Goal: Information Seeking & Learning: Learn about a topic

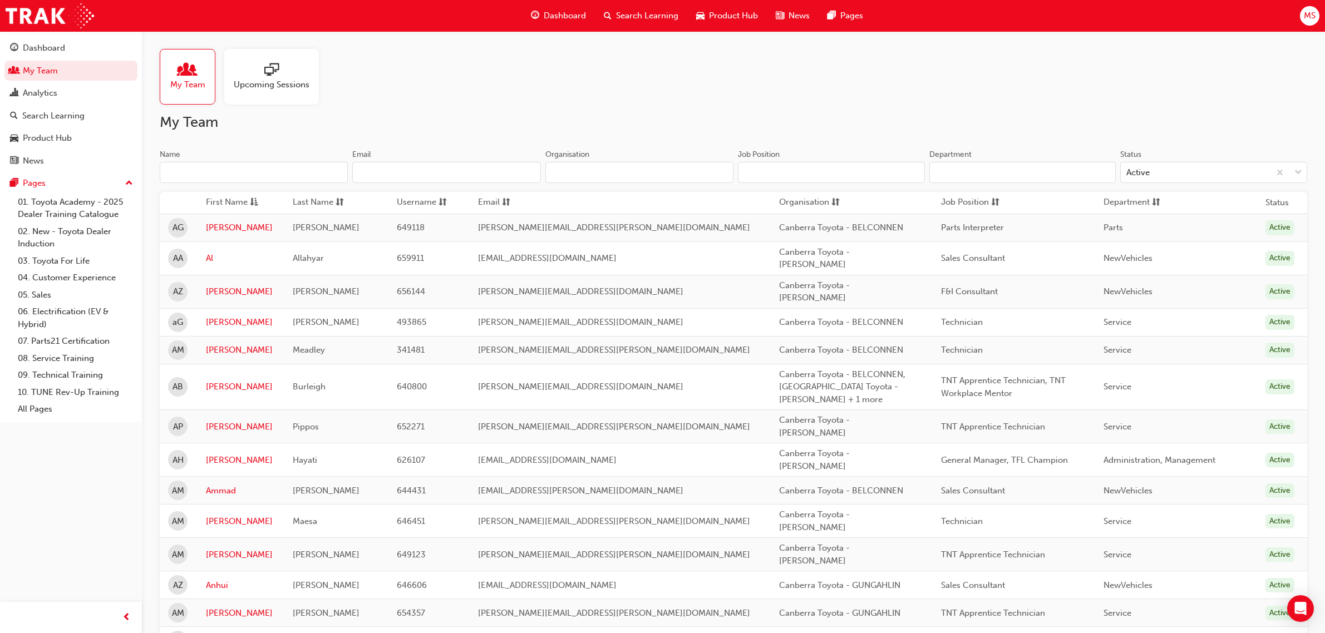
click at [256, 177] on input "Name" at bounding box center [254, 172] width 188 height 21
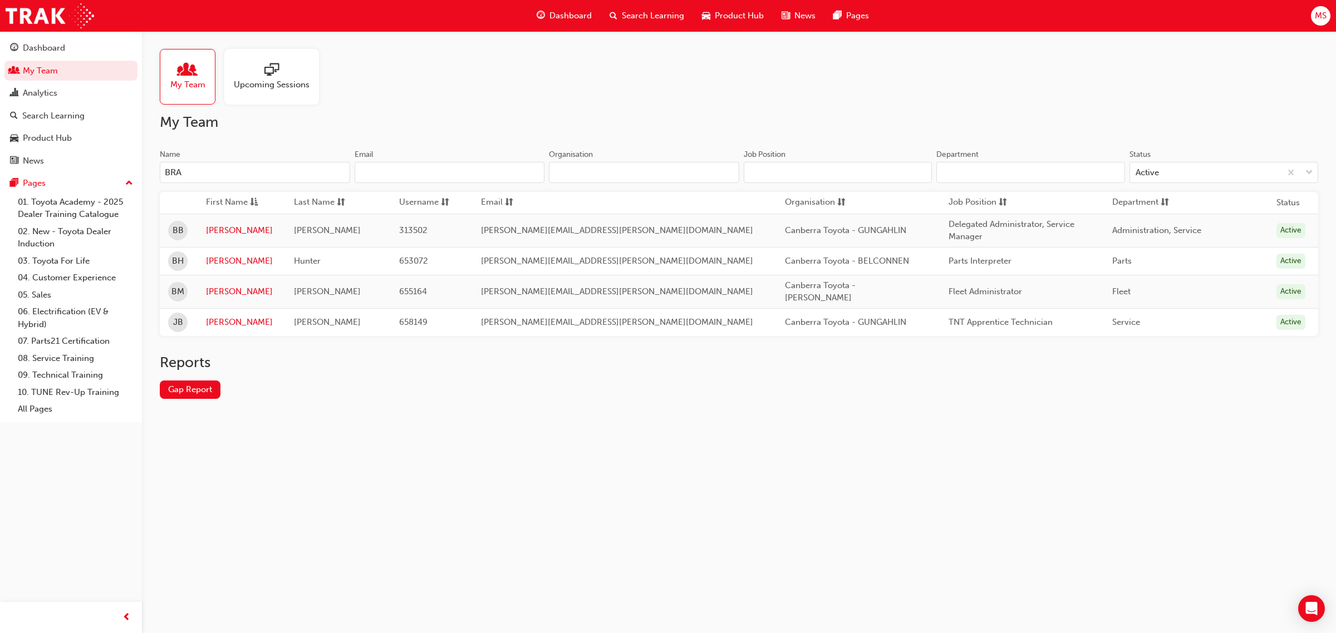
type input "[PERSON_NAME]"
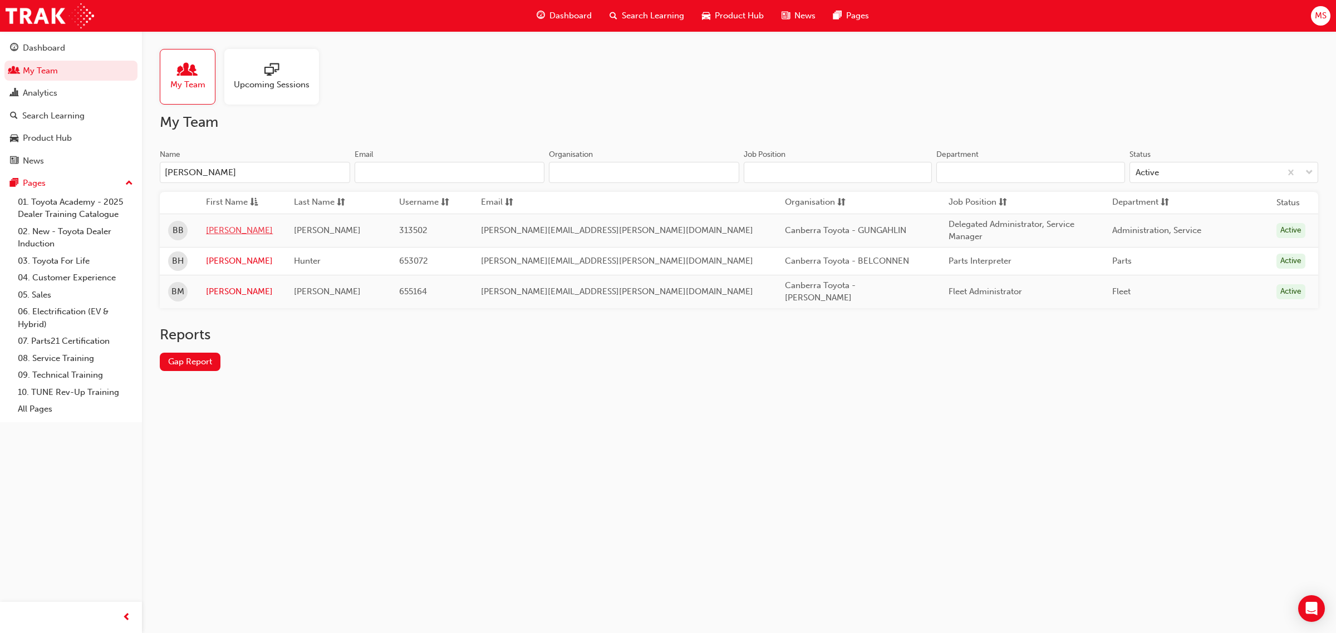
click at [227, 229] on link "[PERSON_NAME]" at bounding box center [241, 230] width 71 height 13
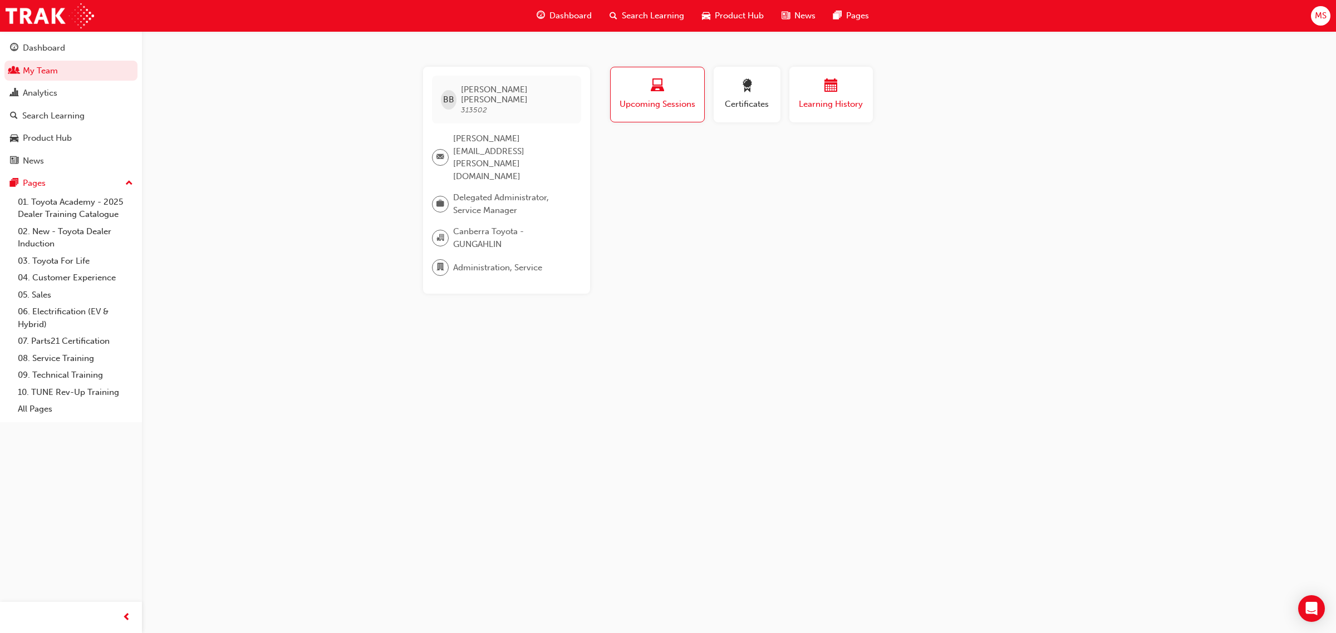
click at [848, 104] on span "Learning History" at bounding box center [831, 104] width 67 height 13
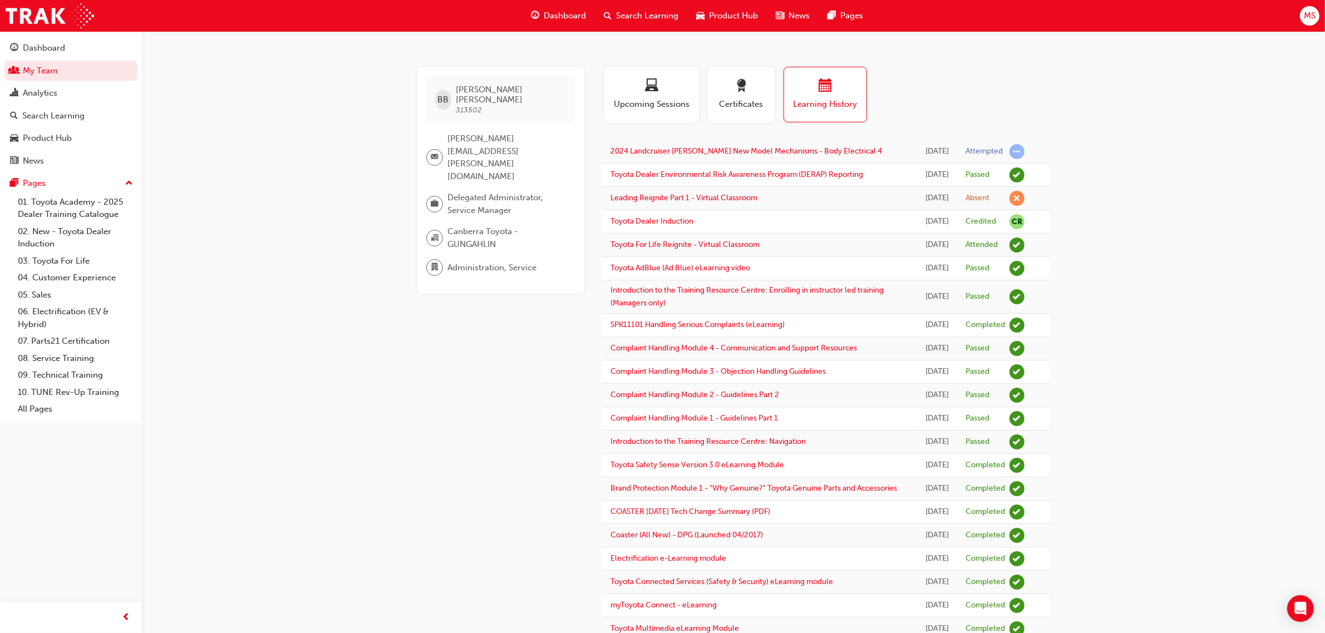
click at [45, 75] on link "My Team" at bounding box center [70, 71] width 133 height 21
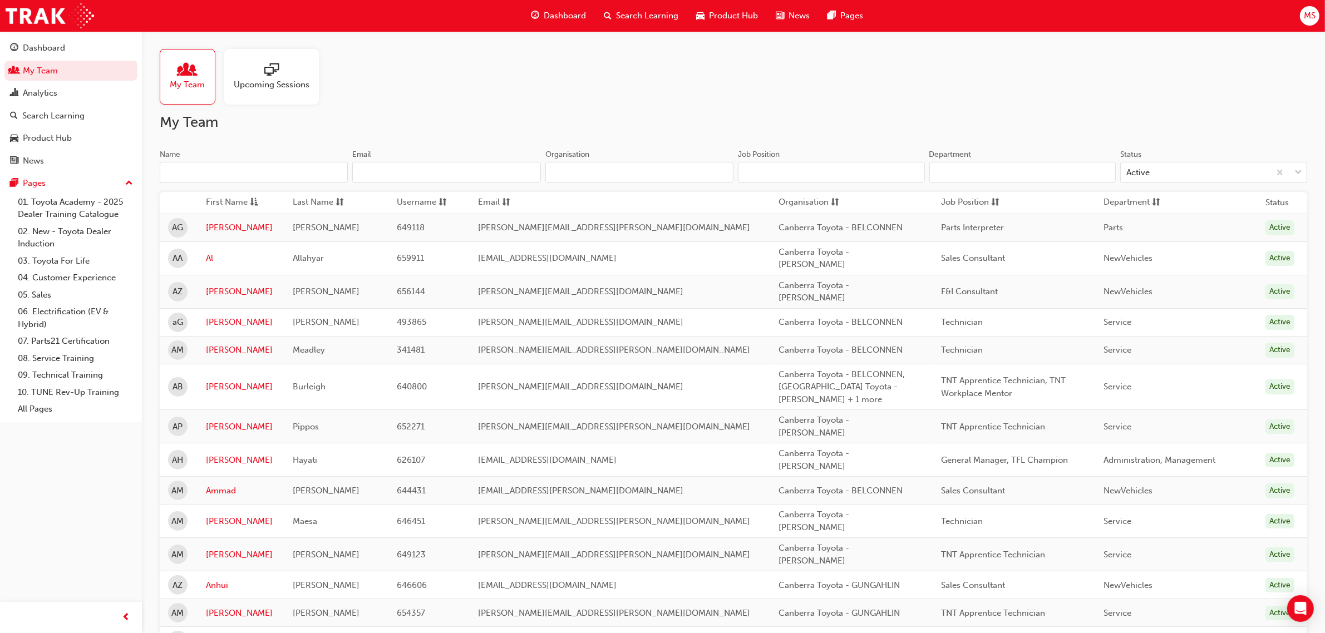
click at [262, 178] on input "Name" at bounding box center [254, 172] width 188 height 21
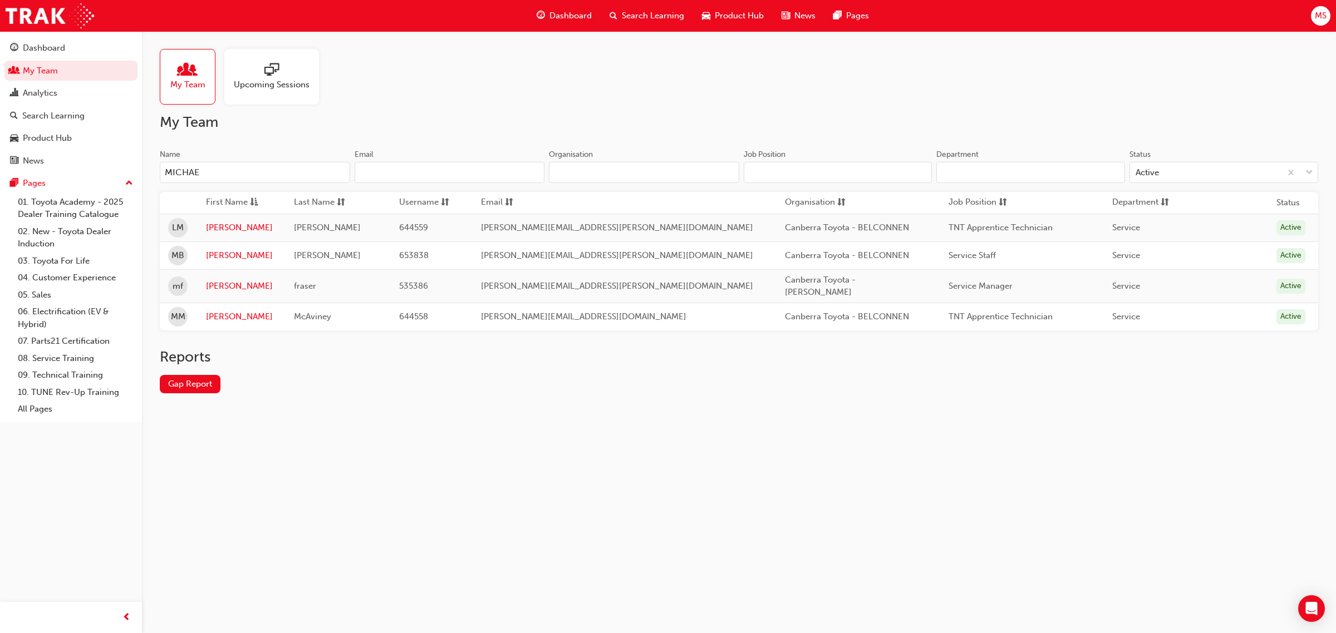
type input "[PERSON_NAME]"
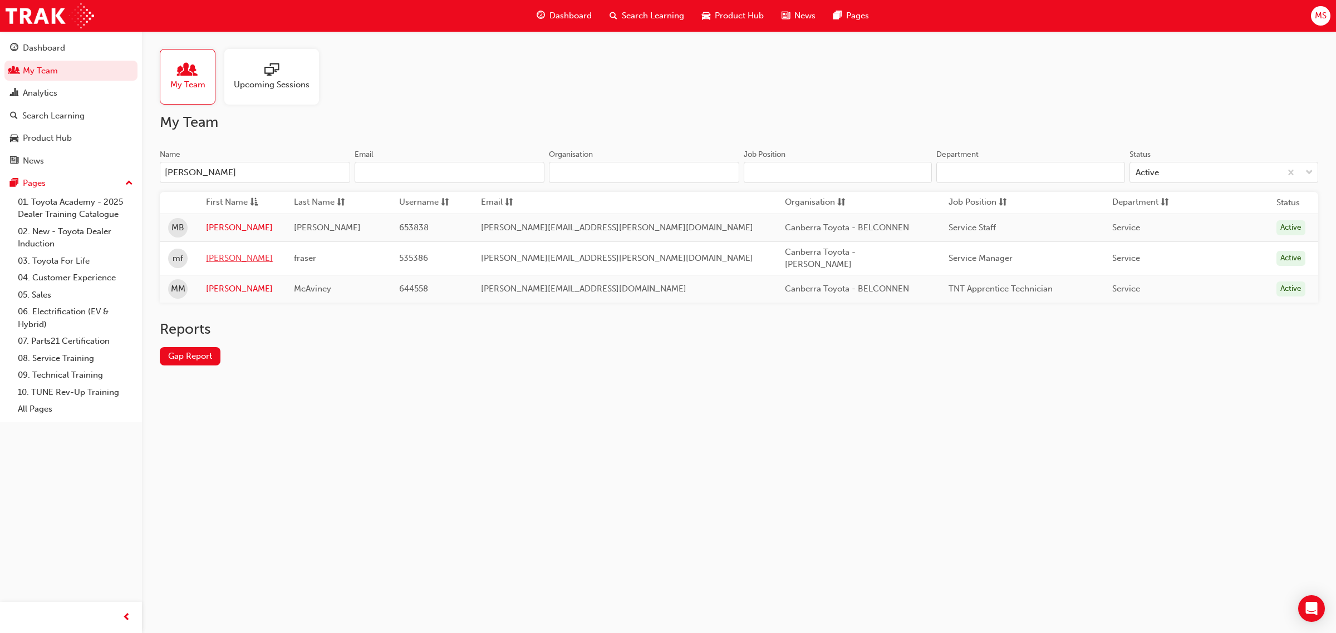
click at [224, 257] on link "[PERSON_NAME]" at bounding box center [241, 258] width 71 height 13
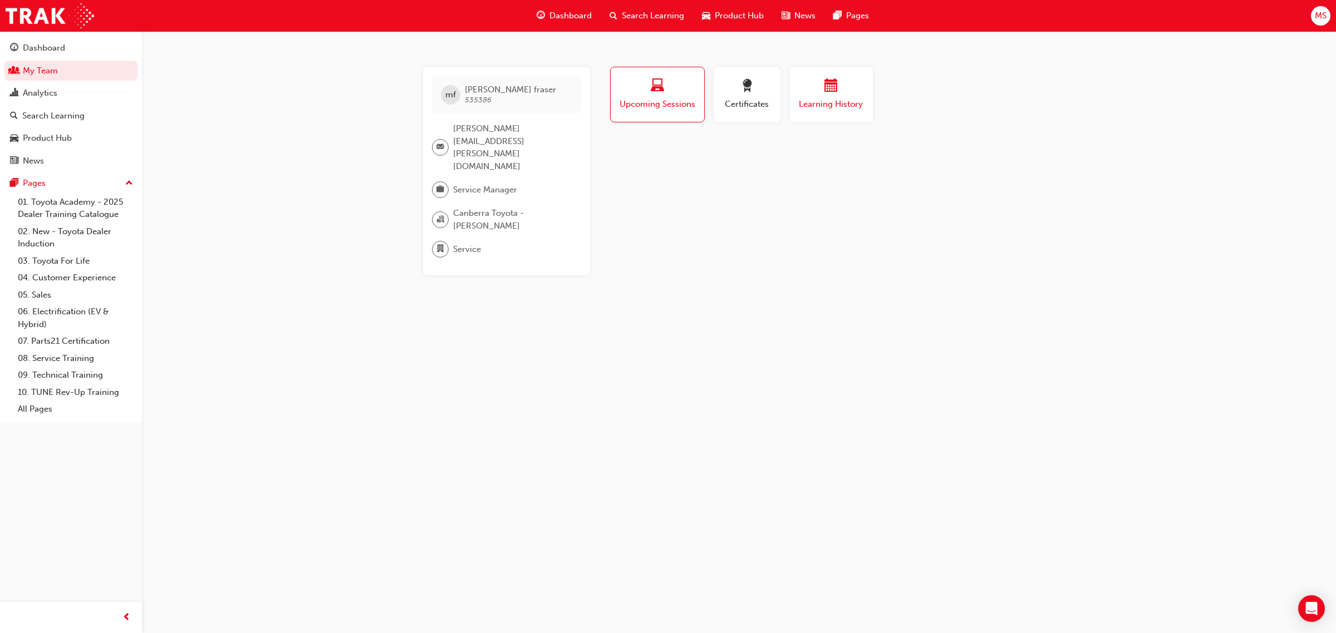
click at [844, 117] on button "Learning History" at bounding box center [830, 95] width 83 height 56
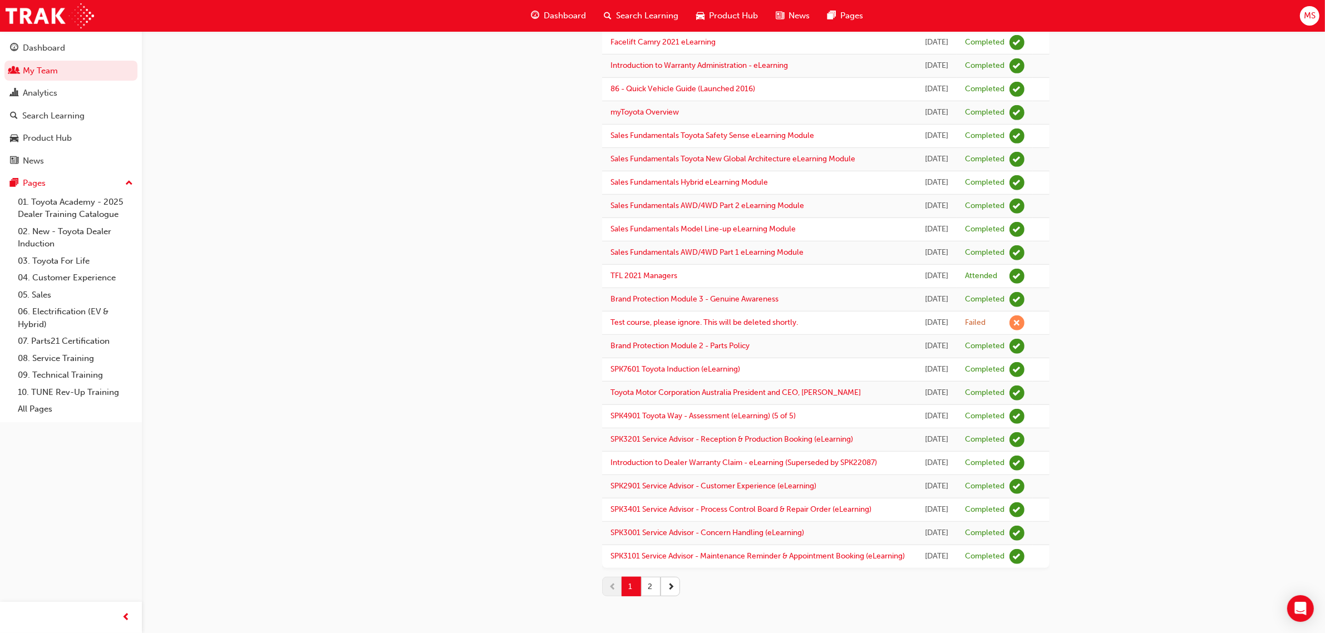
scroll to position [1183, 0]
click at [654, 593] on button "2" at bounding box center [650, 586] width 19 height 19
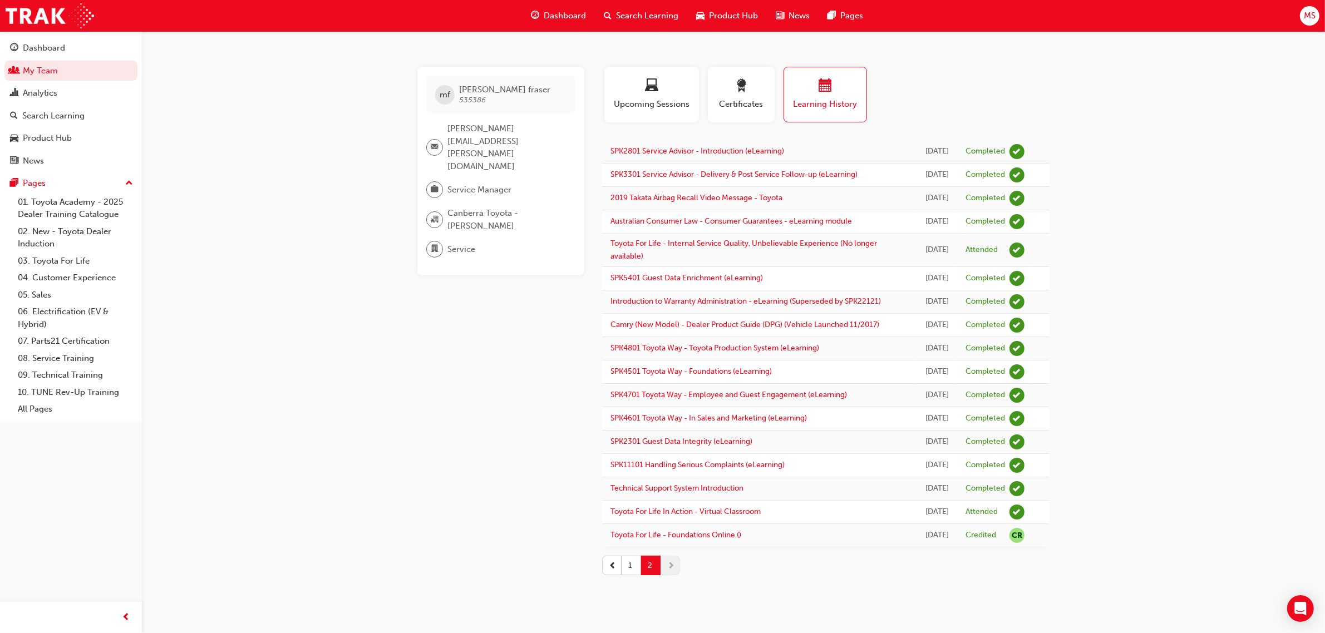
scroll to position [121, 0]
drag, startPoint x: 941, startPoint y: 560, endPoint x: 908, endPoint y: 525, distance: 48.0
click at [908, 525] on tbody "SPK2801 Service Advisor - Introduction (eLearning) [DATE] Completed SPK3301 Ser…" at bounding box center [825, 343] width 447 height 407
click at [1110, 526] on div "mf [PERSON_NAME] 535386 [PERSON_NAME][EMAIL_ADDRESS][PERSON_NAME][DOMAIN_NAME] …" at bounding box center [662, 316] width 1325 height 633
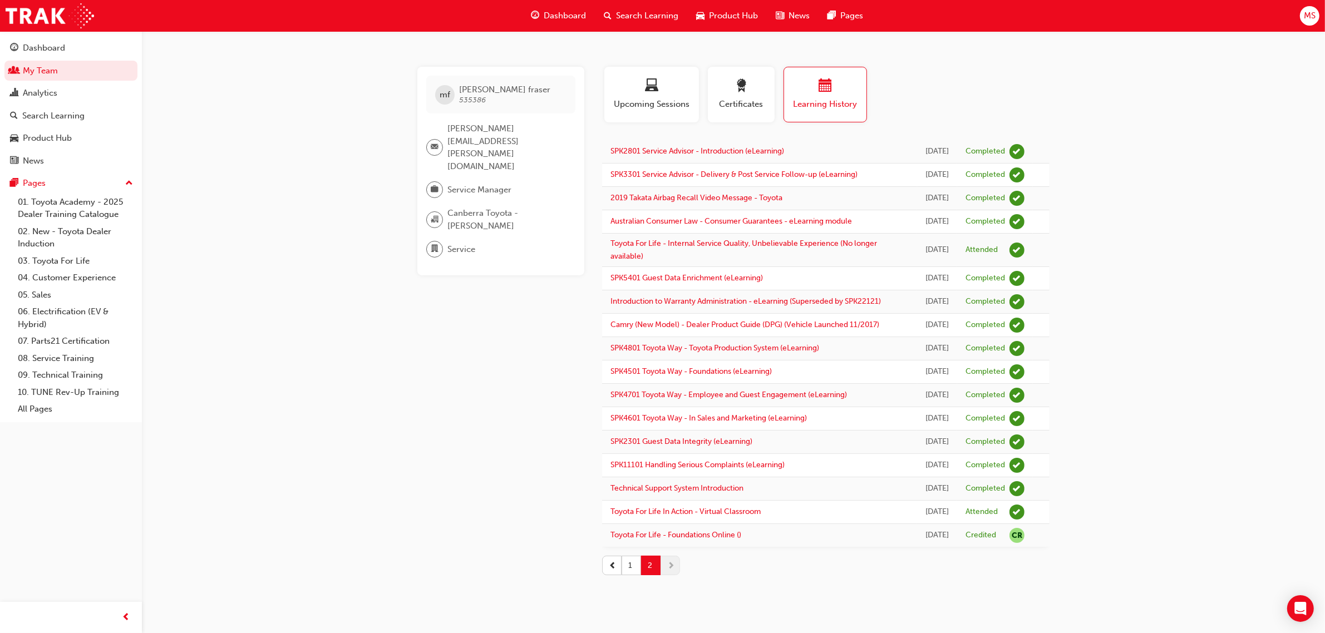
click at [926, 257] on div "[DATE]" at bounding box center [937, 250] width 23 height 13
click at [632, 575] on button "1" at bounding box center [631, 565] width 19 height 19
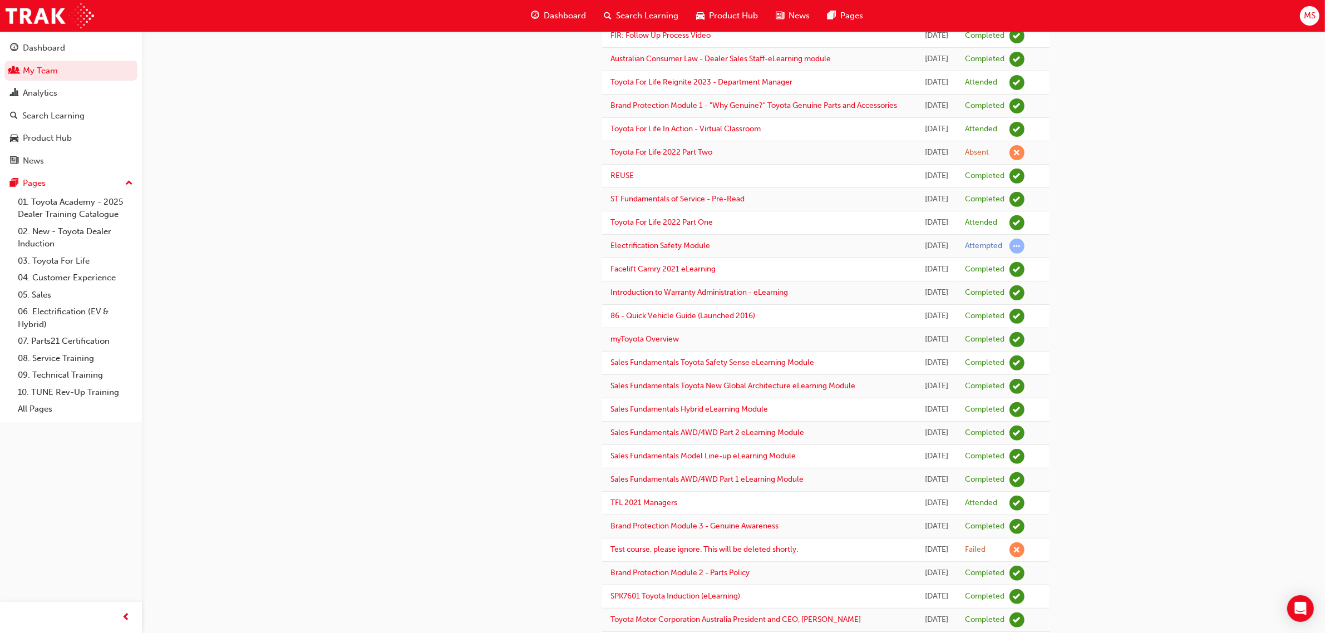
scroll to position [491, 0]
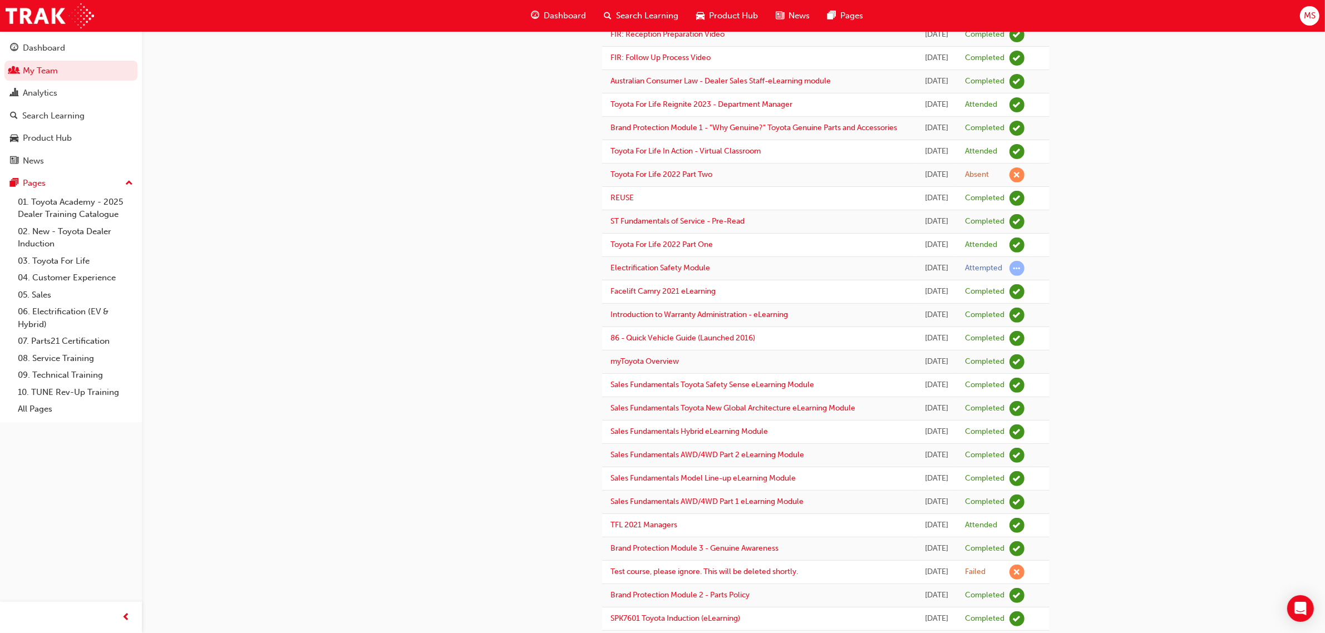
click at [926, 111] on div "[DATE]" at bounding box center [937, 105] width 24 height 13
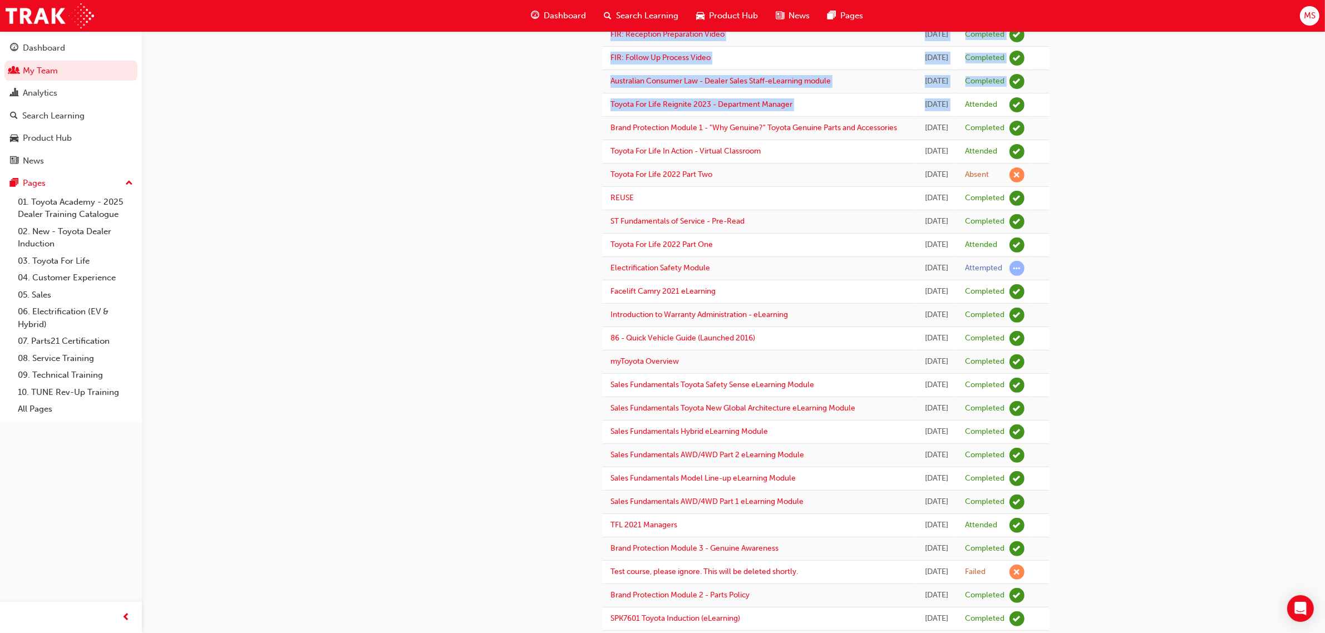
drag, startPoint x: 588, startPoint y: 284, endPoint x: 963, endPoint y: 284, distance: 375.7
click at [963, 284] on div "mf [PERSON_NAME] 535386 [PERSON_NAME][EMAIL_ADDRESS][PERSON_NAME][DOMAIN_NAME] …" at bounding box center [734, 215] width 668 height 1279
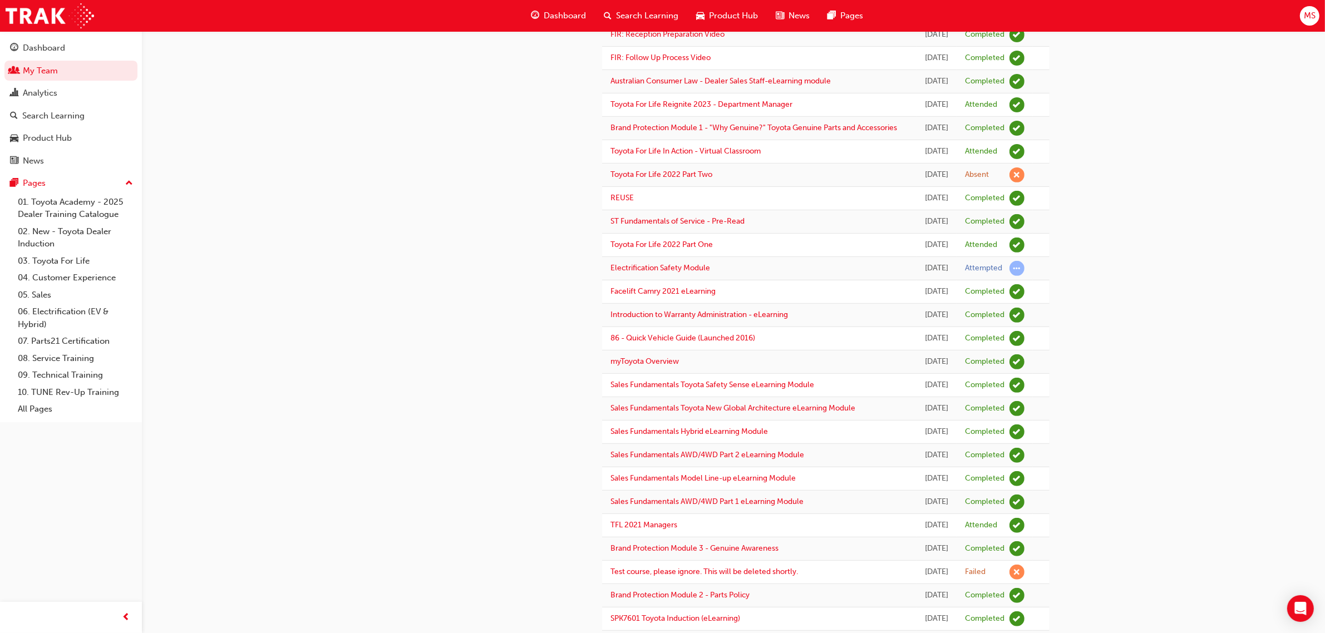
click at [1084, 288] on div "mf [PERSON_NAME] 535386 [PERSON_NAME][EMAIL_ADDRESS][PERSON_NAME][DOMAIN_NAME] …" at bounding box center [662, 196] width 1325 height 1374
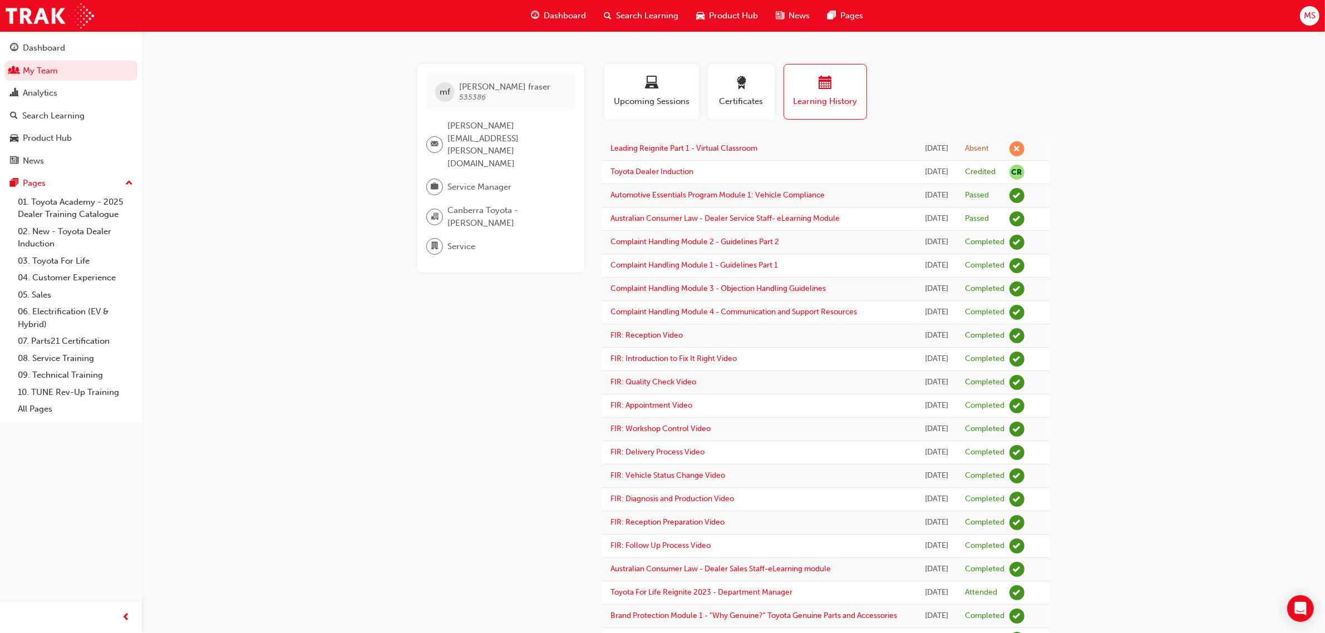
scroll to position [0, 0]
click at [52, 72] on link "My Team" at bounding box center [70, 71] width 133 height 21
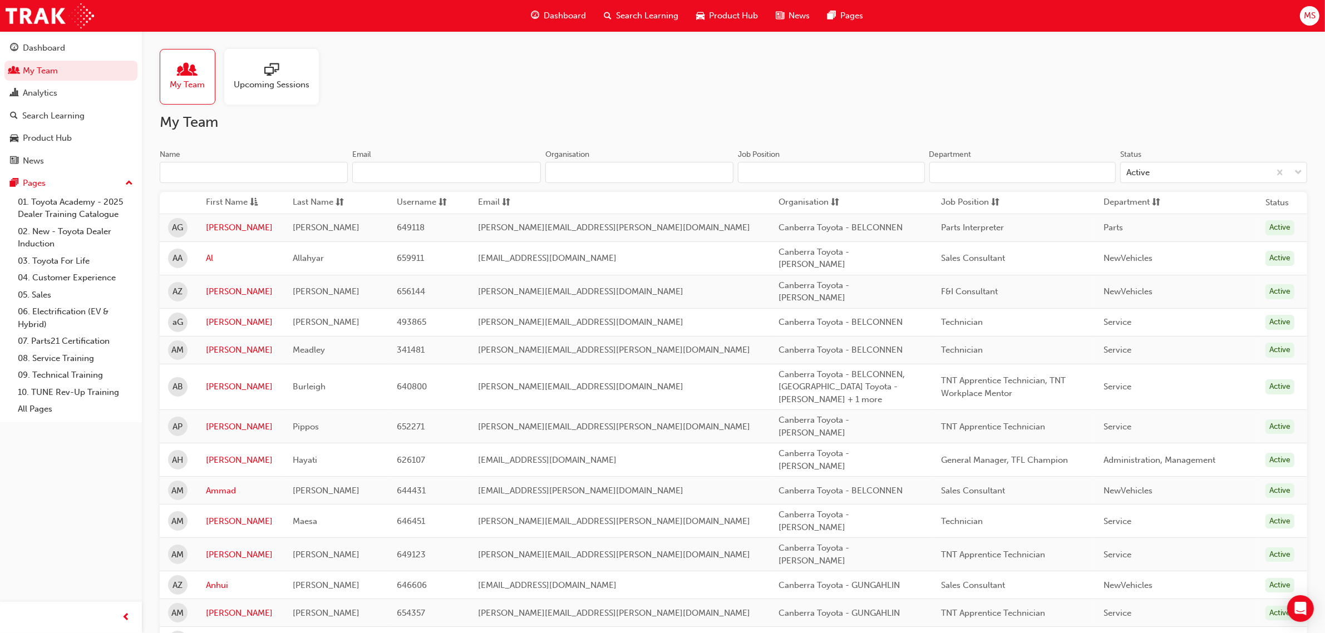
click at [241, 171] on input "Name" at bounding box center [254, 172] width 188 height 21
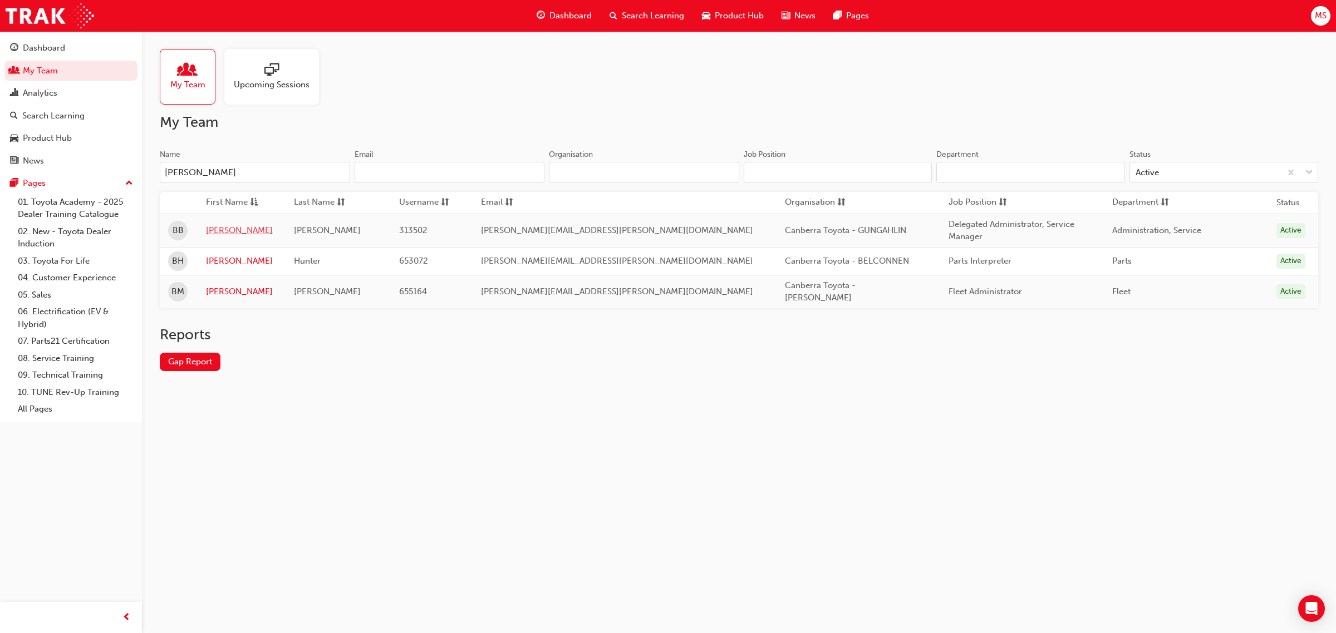
type input "[PERSON_NAME]"
click at [227, 231] on link "[PERSON_NAME]" at bounding box center [241, 230] width 71 height 13
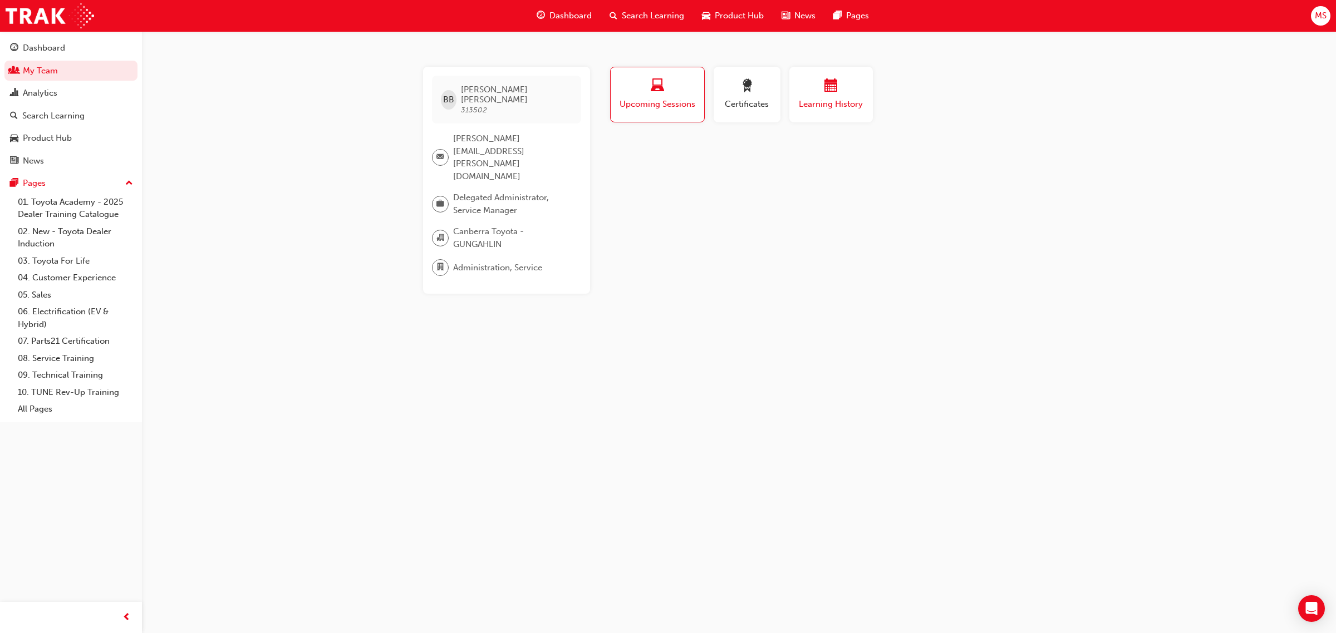
click at [848, 114] on button "Learning History" at bounding box center [830, 95] width 83 height 56
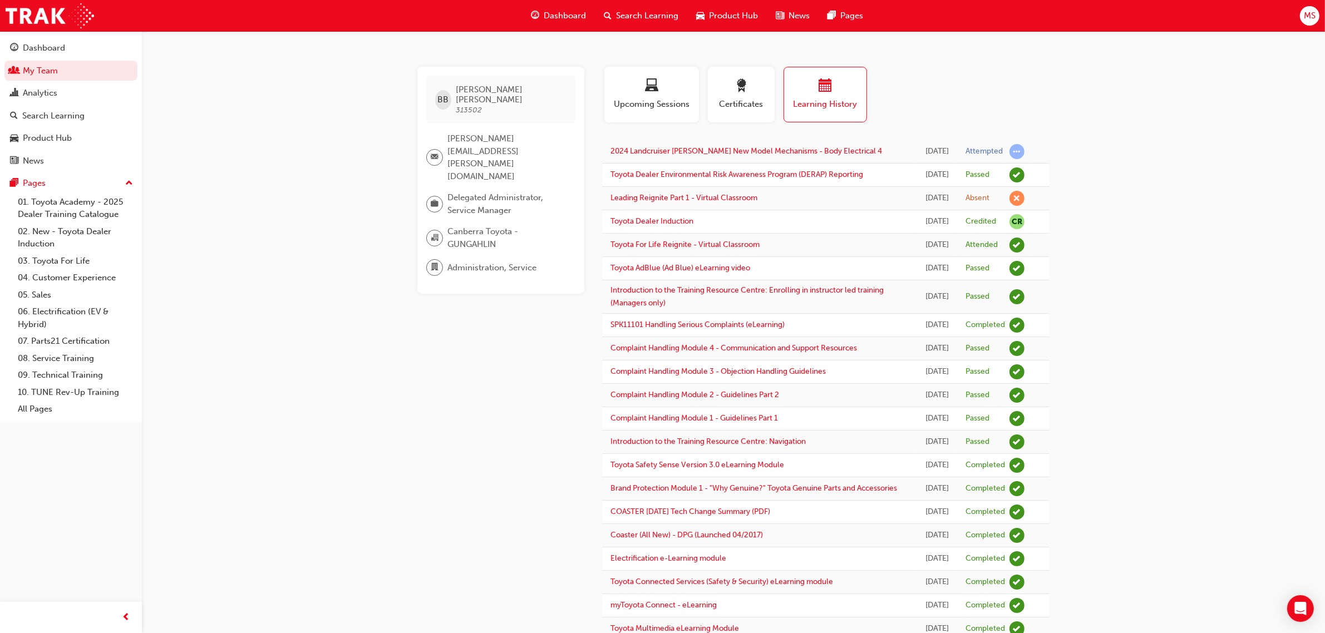
click at [1005, 203] on div "Absent" at bounding box center [995, 198] width 59 height 15
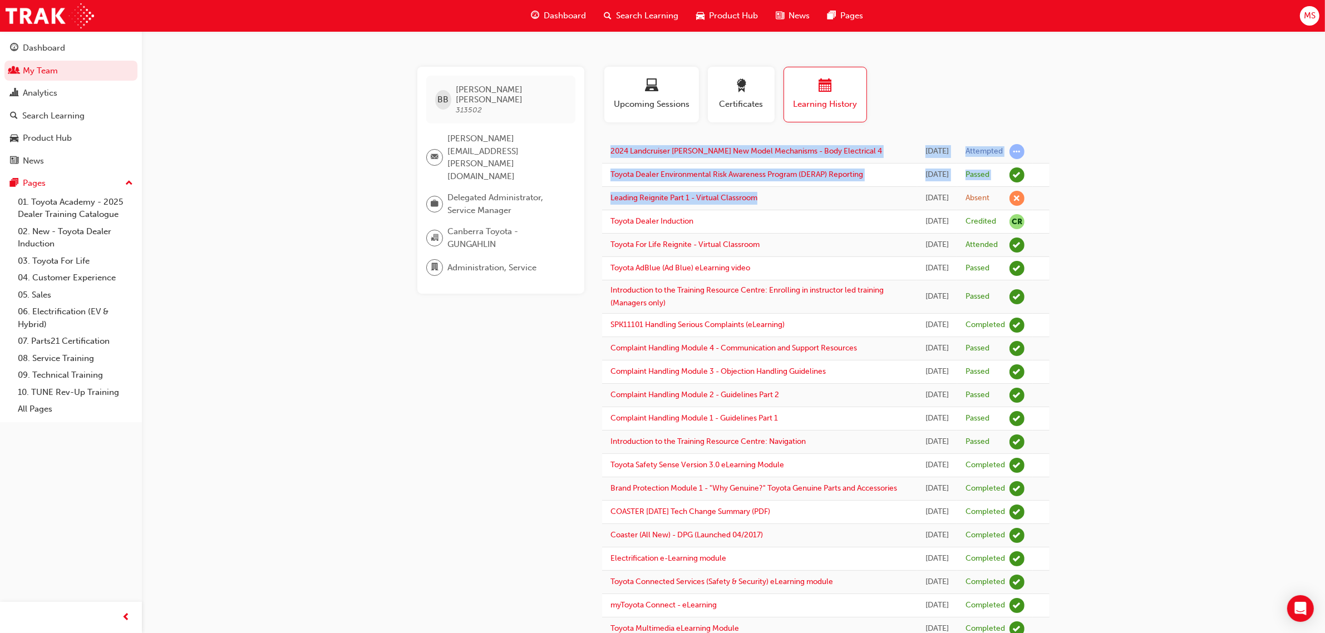
drag, startPoint x: 1063, startPoint y: 213, endPoint x: 884, endPoint y: 219, distance: 179.3
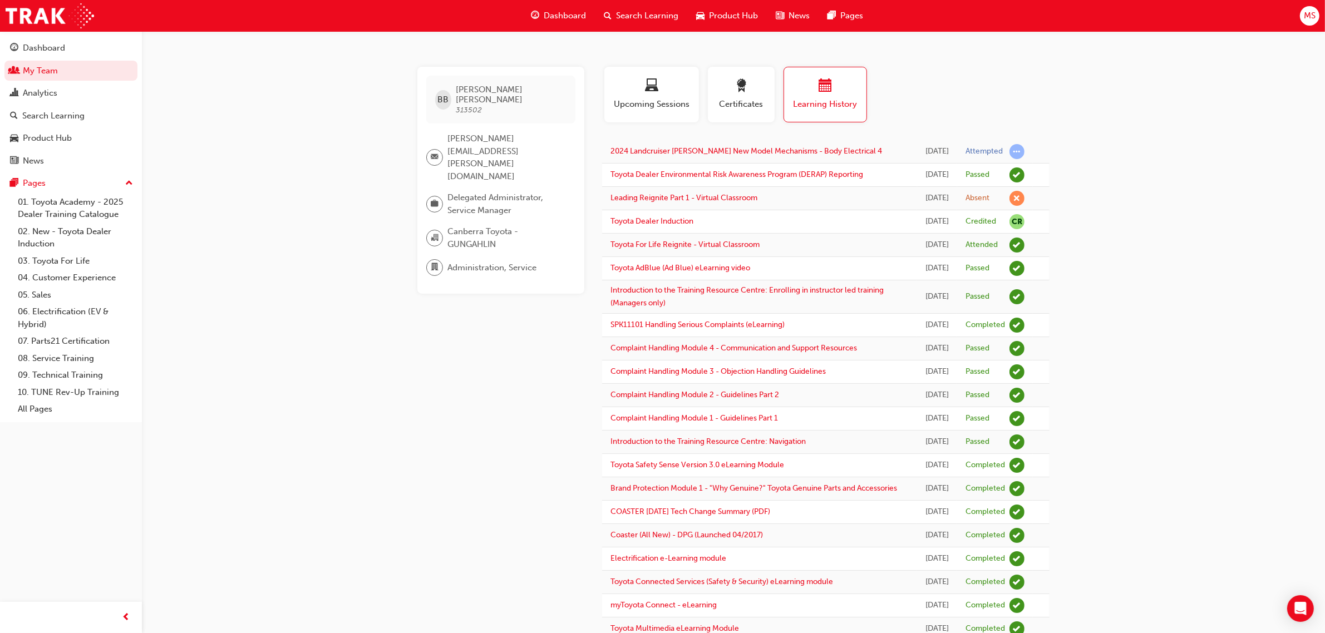
drag, startPoint x: 37, startPoint y: 71, endPoint x: 68, endPoint y: 76, distance: 32.1
click at [38, 71] on link "My Team" at bounding box center [70, 71] width 133 height 21
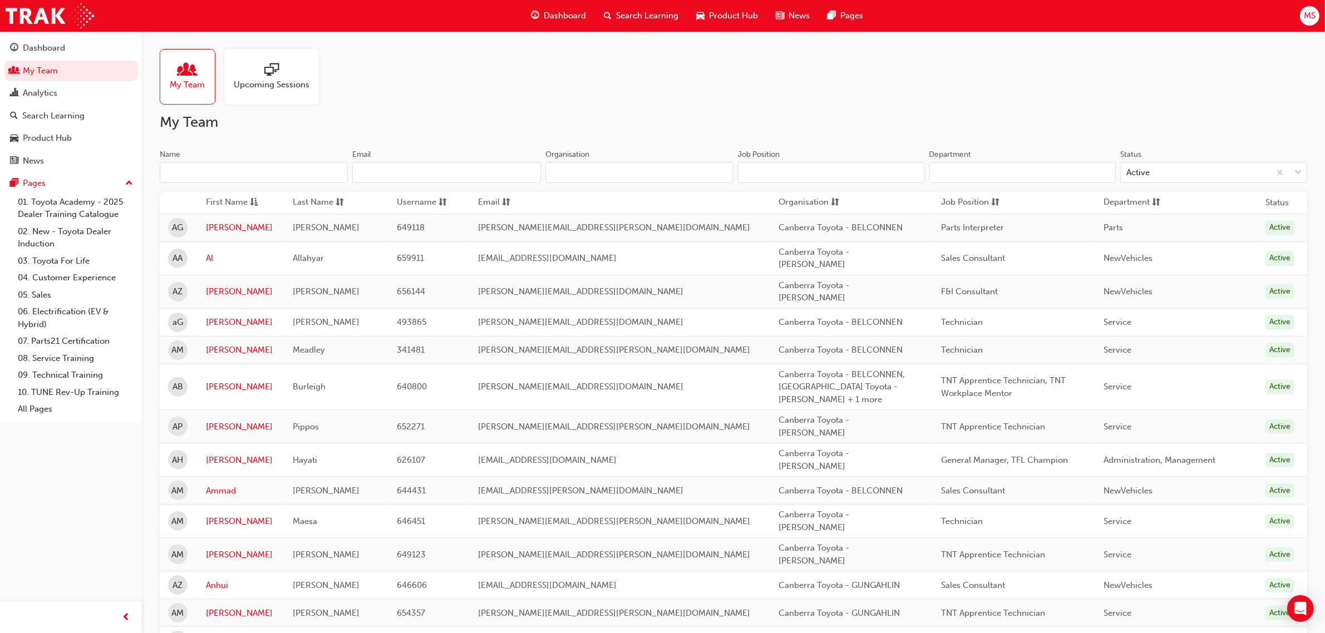
click at [242, 173] on input "Name" at bounding box center [254, 172] width 188 height 21
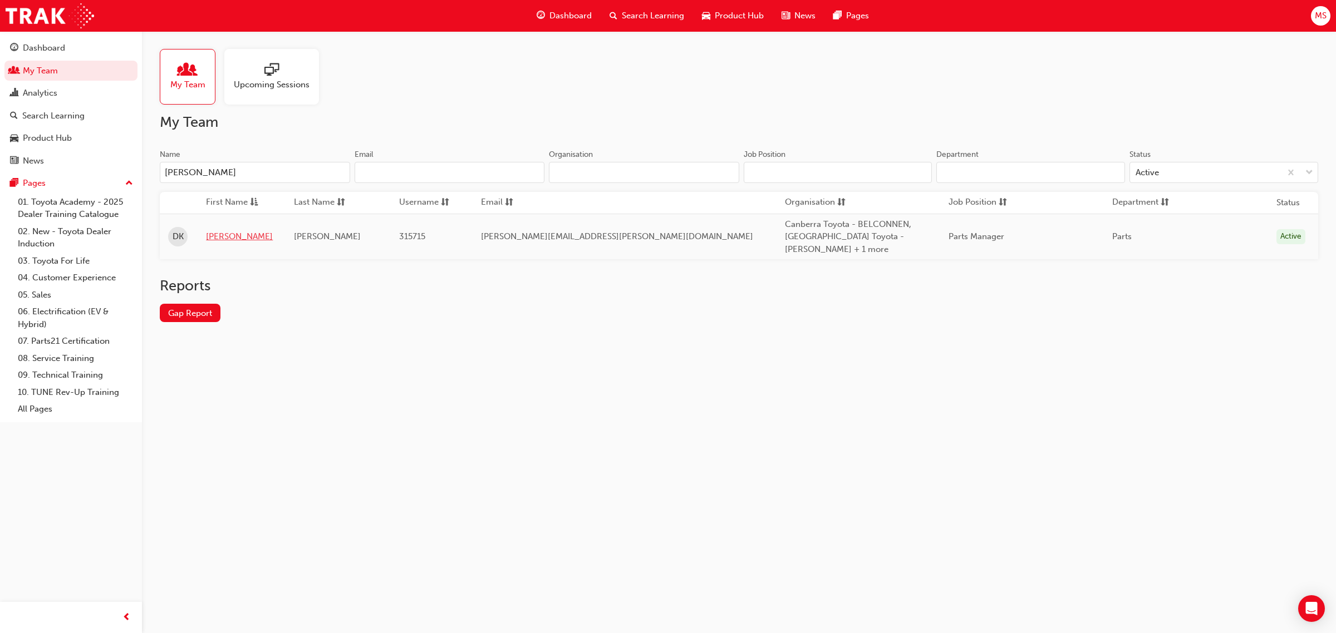
type input "[PERSON_NAME]"
click at [235, 240] on link "[PERSON_NAME]" at bounding box center [241, 236] width 71 height 13
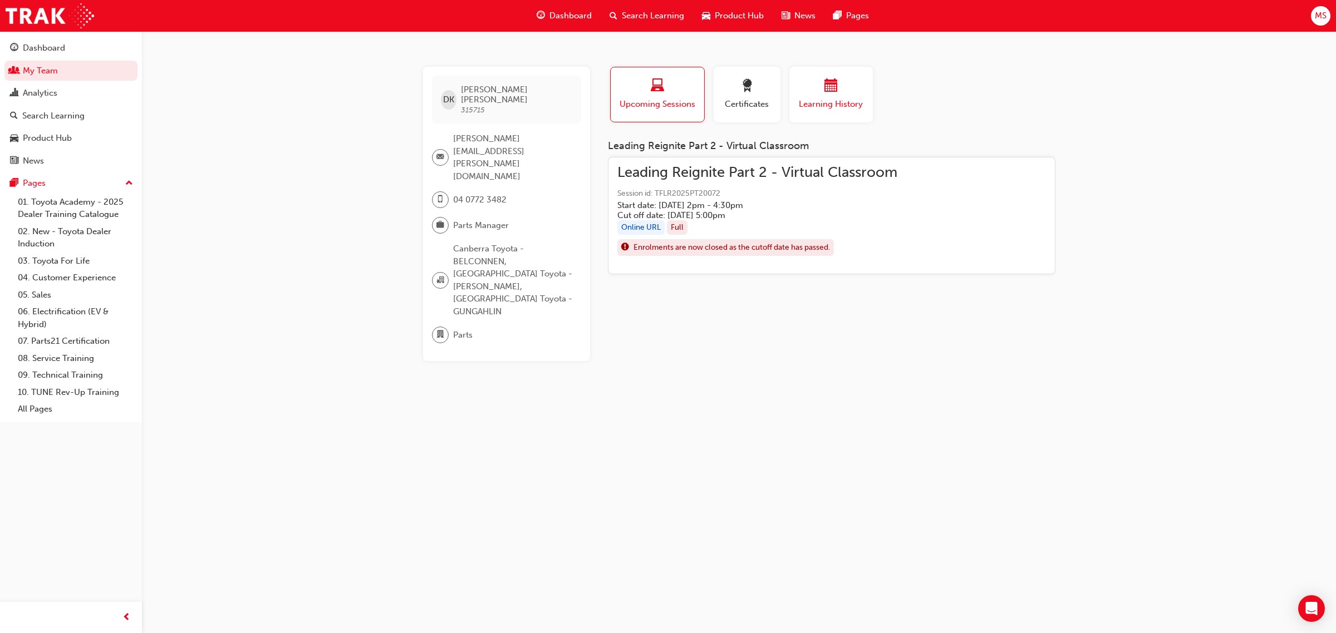
click at [836, 93] on span "calendar-icon" at bounding box center [830, 86] width 13 height 15
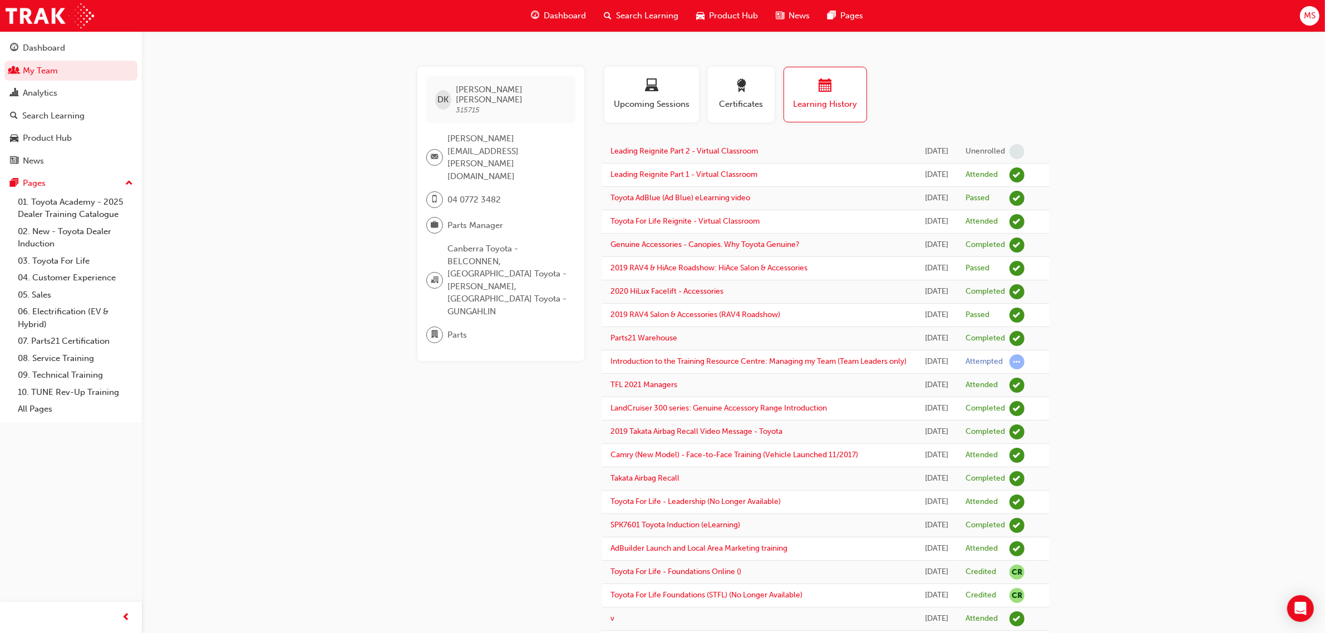
click at [1108, 179] on div "DK [PERSON_NAME] 315715 [PERSON_NAME][EMAIL_ADDRESS][PERSON_NAME][DOMAIN_NAME] …" at bounding box center [662, 469] width 1325 height 939
drag, startPoint x: 43, startPoint y: 71, endPoint x: 134, endPoint y: 75, distance: 90.8
click at [45, 71] on link "My Team" at bounding box center [70, 71] width 133 height 21
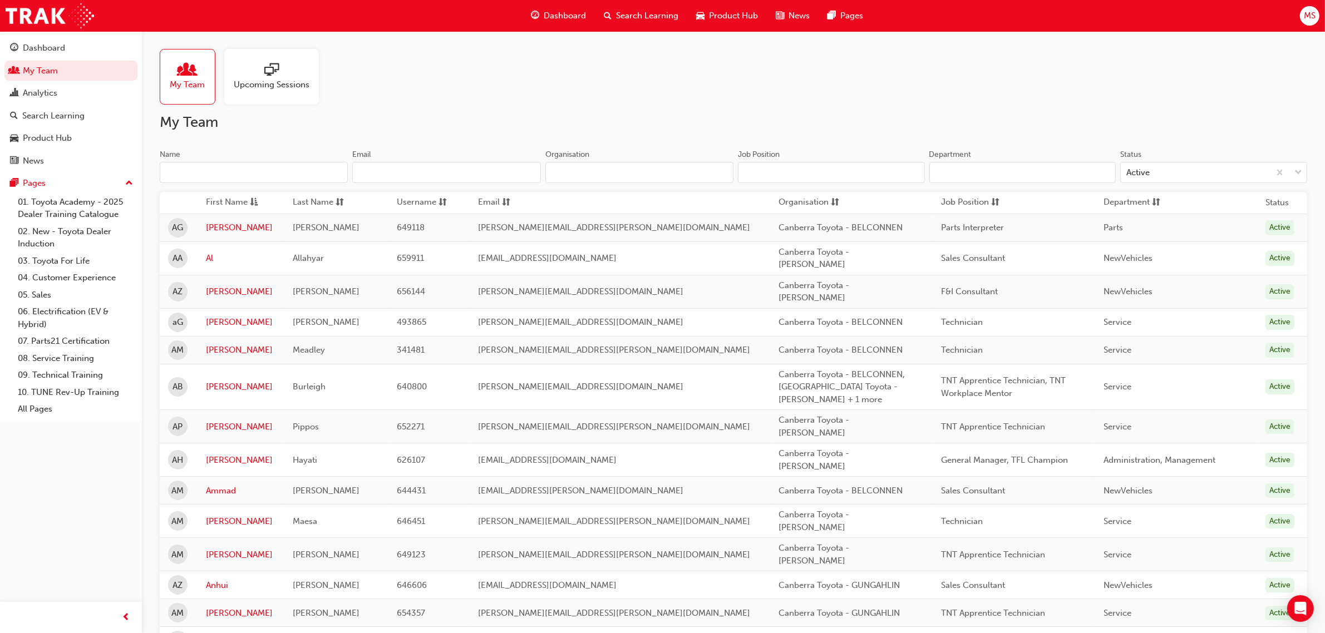
click at [269, 170] on input "Name" at bounding box center [254, 172] width 188 height 21
click at [200, 176] on input "Name" at bounding box center [254, 172] width 188 height 21
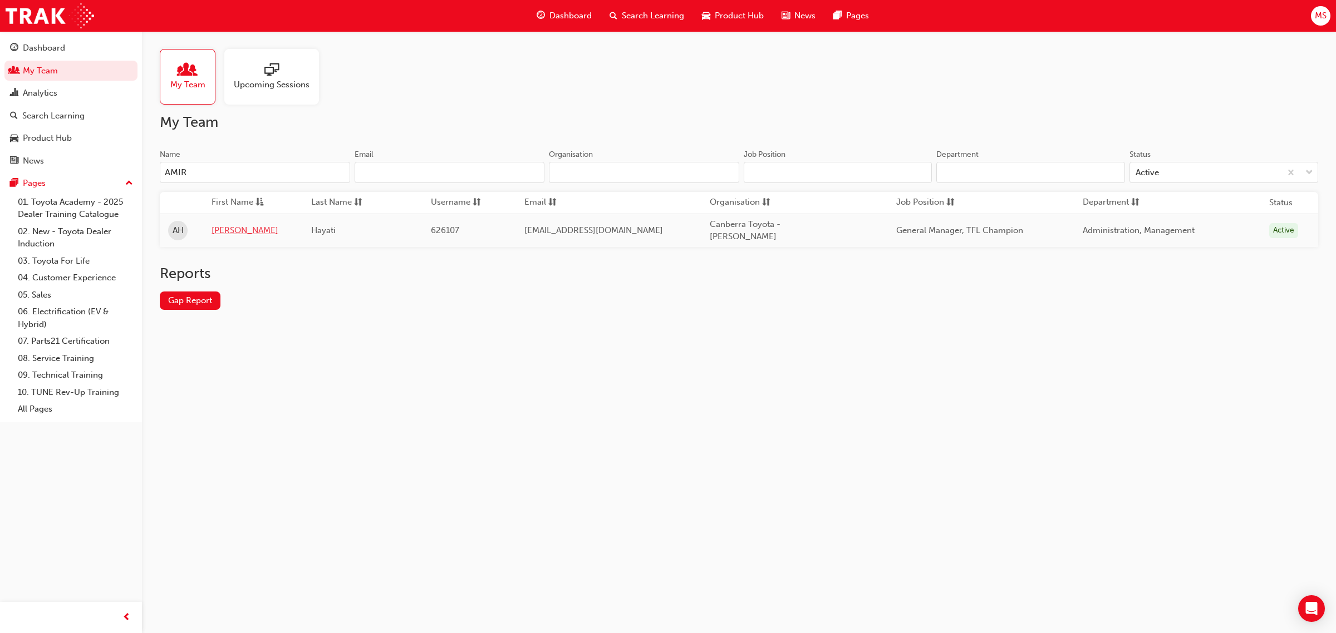
type input "AMIR"
click at [220, 226] on link "[PERSON_NAME]" at bounding box center [252, 230] width 83 height 13
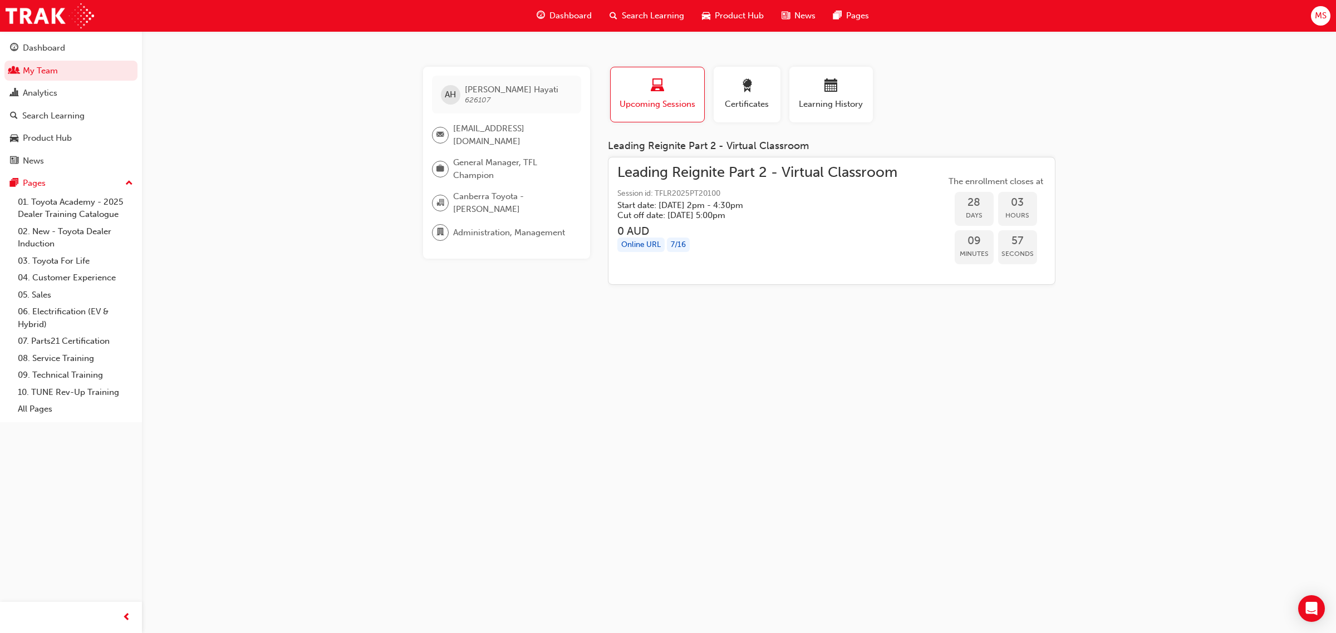
click at [1158, 243] on div "AH [PERSON_NAME] 626107 [EMAIL_ADDRESS][DOMAIN_NAME] General Manager, TFL Champ…" at bounding box center [668, 316] width 1336 height 633
click at [1024, 522] on div "AH [PERSON_NAME] 626107 [EMAIL_ADDRESS][DOMAIN_NAME] General Manager, TFL Champ…" at bounding box center [668, 316] width 1336 height 633
click at [57, 268] on link "03. Toyota For Life" at bounding box center [75, 261] width 124 height 17
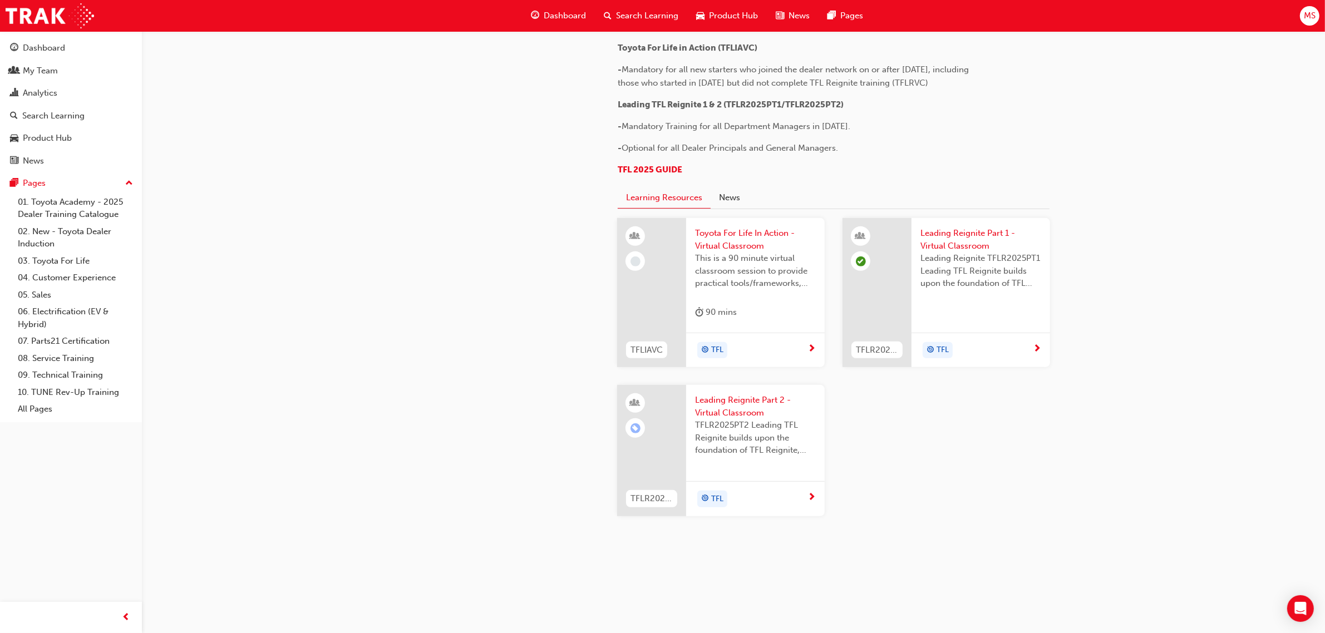
scroll to position [904, 0]
click at [649, 179] on p "TFL 2025 GUIDE" at bounding box center [799, 171] width 362 height 16
click at [641, 175] on span "TFL 2025 GUIDE" at bounding box center [650, 170] width 65 height 10
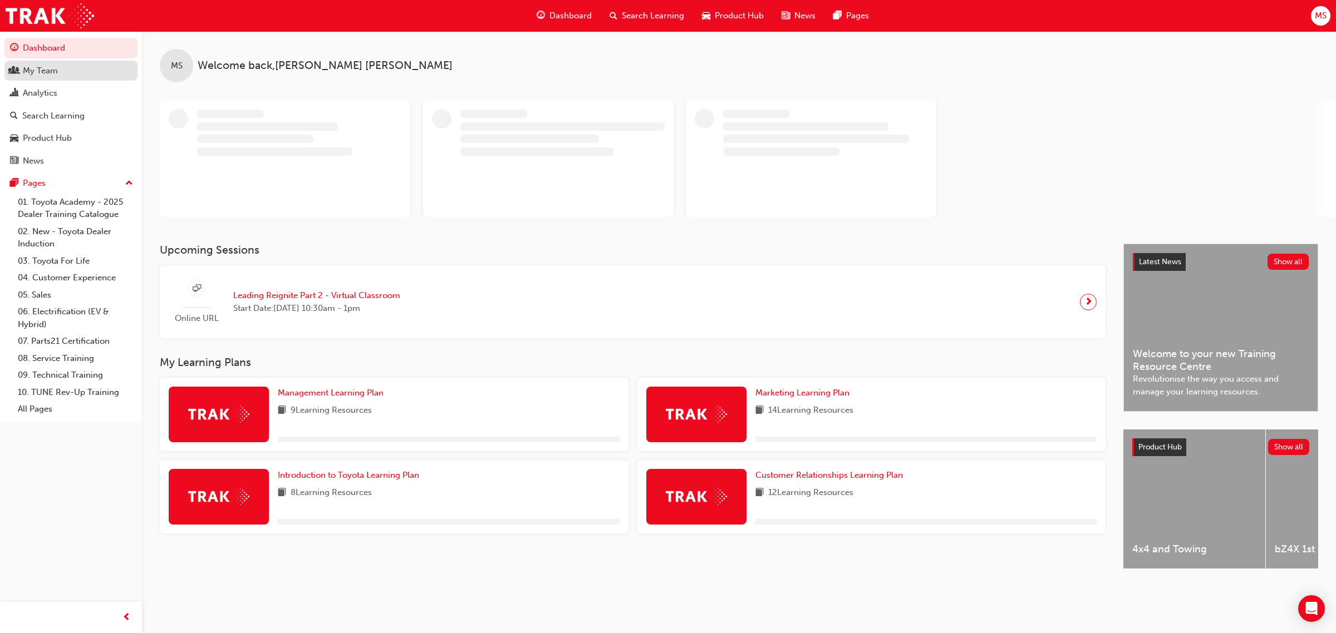
click at [51, 73] on div "My Team" at bounding box center [40, 71] width 35 height 13
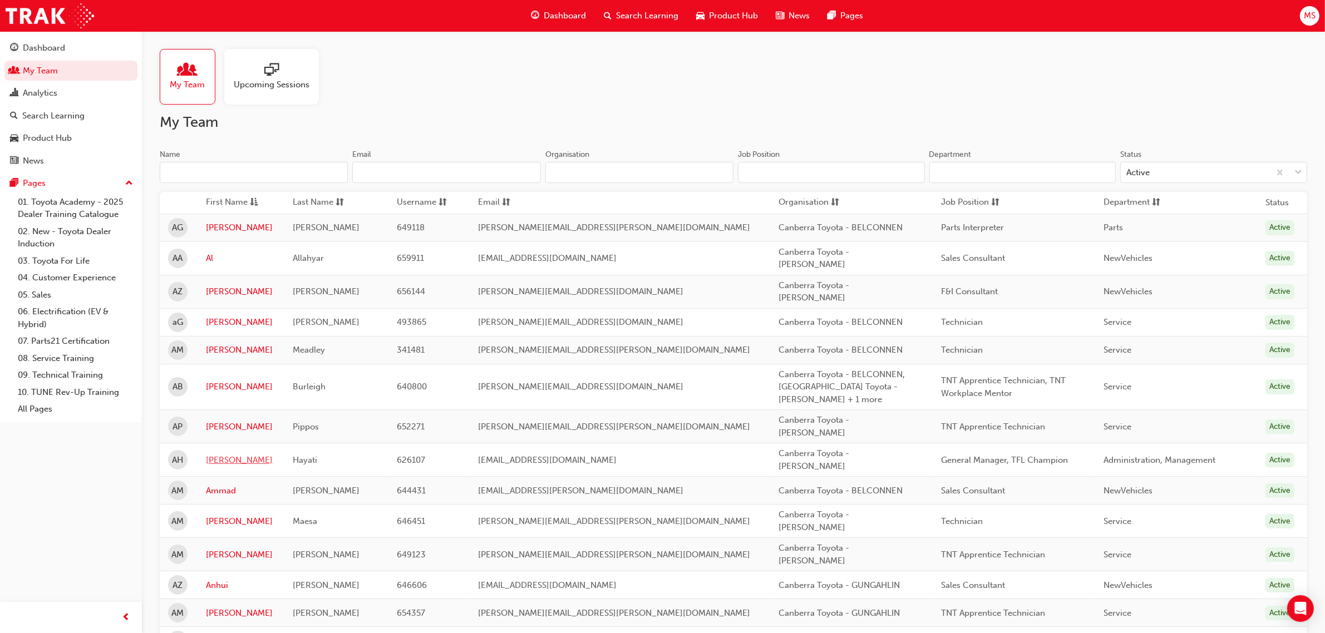
click at [224, 454] on link "[PERSON_NAME]" at bounding box center [241, 460] width 70 height 13
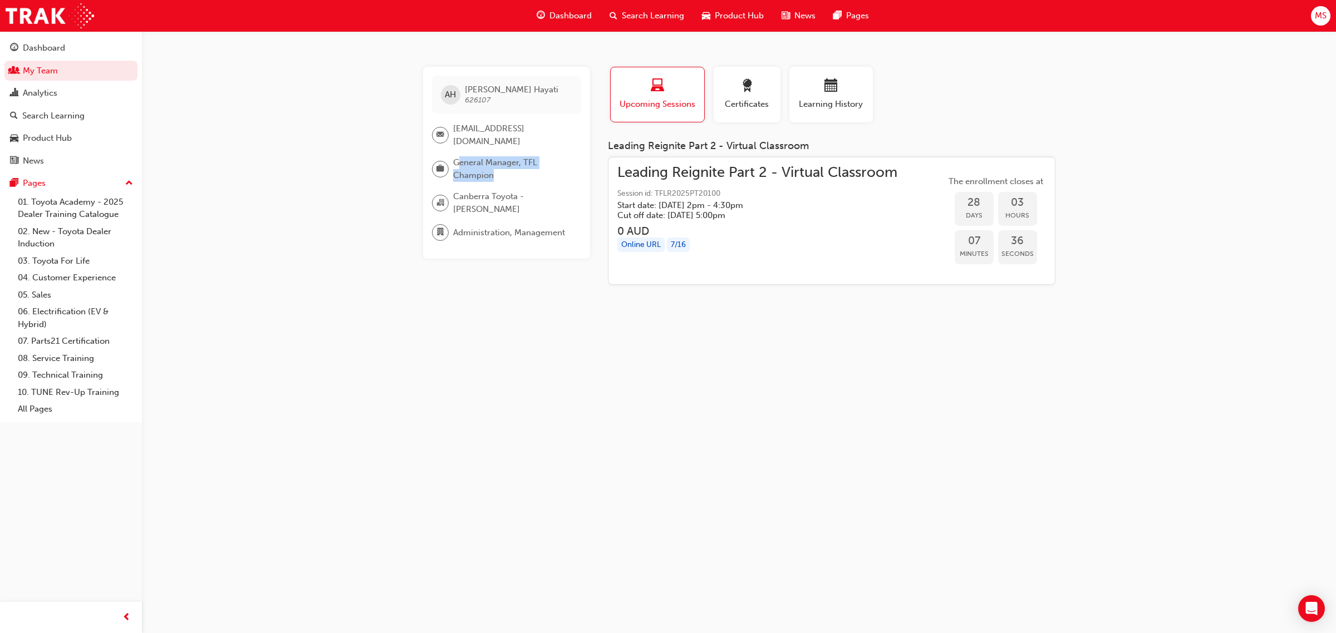
drag, startPoint x: 460, startPoint y: 163, endPoint x: 557, endPoint y: 180, distance: 98.4
click at [555, 179] on span "General Manager, TFL Champion" at bounding box center [512, 168] width 119 height 25
click at [558, 181] on span "General Manager, TFL Champion" at bounding box center [512, 168] width 119 height 25
click at [1172, 254] on div "AH Amir Hayati 626107 amir.hayati@canberratoyota.com.au General Manager, TFL Ch…" at bounding box center [668, 316] width 1336 height 633
